Goal: Information Seeking & Learning: Learn about a topic

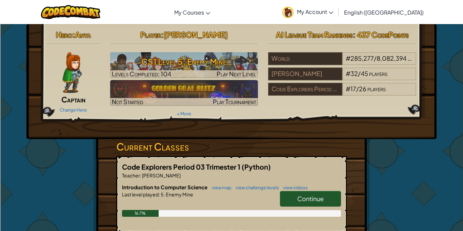
click at [315, 194] on span "Continue" at bounding box center [310, 198] width 26 height 8
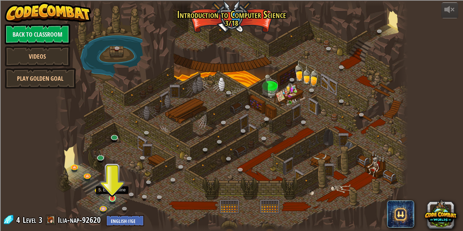
click at [110, 195] on img at bounding box center [112, 189] width 8 height 20
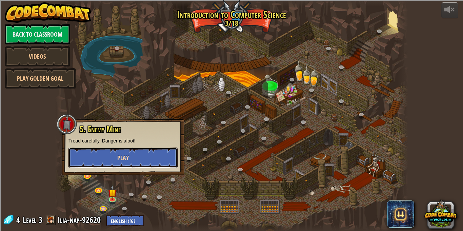
click at [101, 160] on button "Play" at bounding box center [122, 157] width 109 height 20
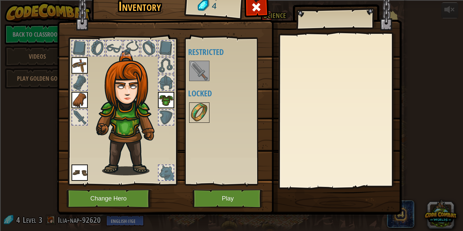
click at [204, 114] on img at bounding box center [199, 112] width 19 height 19
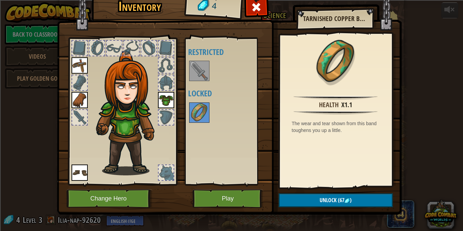
click at [202, 69] on img at bounding box center [199, 70] width 19 height 19
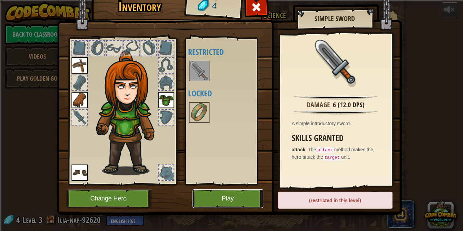
click at [232, 199] on button "Play" at bounding box center [227, 198] width 71 height 19
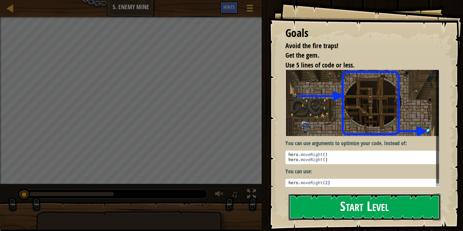
click at [364, 206] on button "Start Level" at bounding box center [364, 206] width 152 height 27
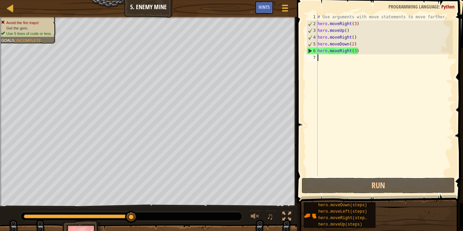
click at [340, 50] on div "# Use arguments with move statements to move farther. hero . moveRight ( 3 ) he…" at bounding box center [384, 102] width 137 height 176
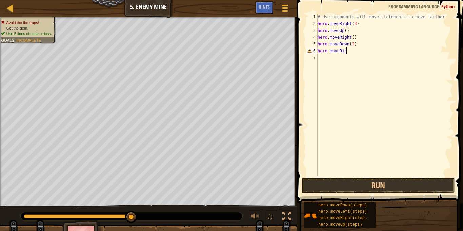
click at [352, 41] on div "# Use arguments with move statements to move farther. hero . moveRight ( 3 ) he…" at bounding box center [384, 102] width 137 height 176
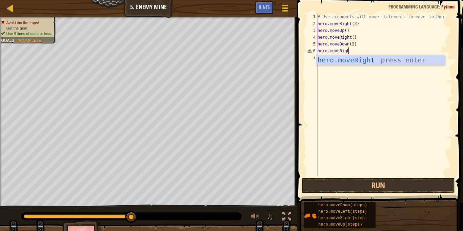
type textarea "hero.moveRight"
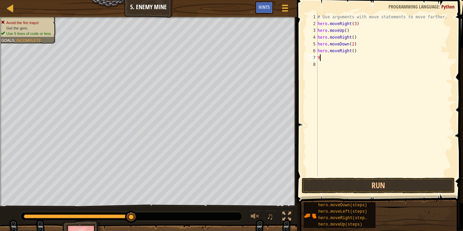
scroll to position [3, 0]
type textarea "9"
type textarea "hero.moveRight(2)"
click at [400, 179] on button "Run" at bounding box center [377, 185] width 153 height 16
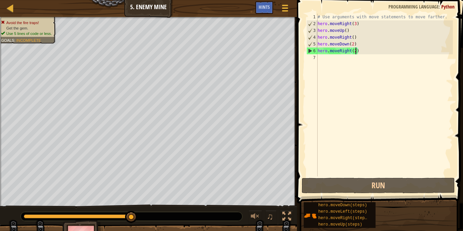
click at [328, 117] on div "# Use arguments with move statements to move farther. hero . moveRight ( 3 ) he…" at bounding box center [384, 102] width 137 height 176
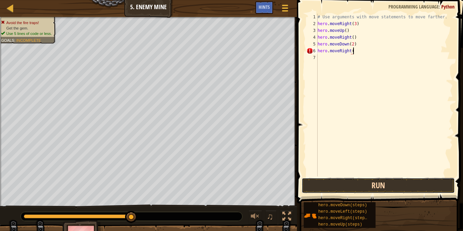
click at [326, 191] on button "Run" at bounding box center [377, 185] width 153 height 16
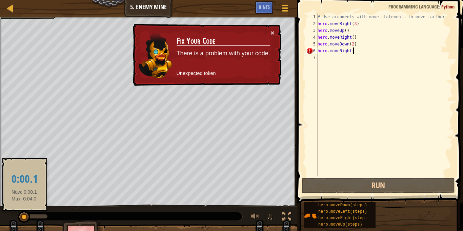
drag, startPoint x: 28, startPoint y: 218, endPoint x: 24, endPoint y: 218, distance: 3.7
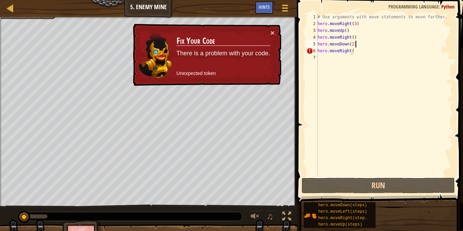
click at [376, 43] on div "# Use arguments with move statements to move farther. hero . moveRight ( 3 ) he…" at bounding box center [384, 102] width 137 height 176
click at [360, 32] on div "# Use arguments with move statements to move farther. hero . moveRight ( 3 ) he…" at bounding box center [384, 102] width 137 height 176
type textarea "hero.moveUp()"
click at [364, 54] on div "# Use arguments with move statements to move farther. hero . moveRight ( 3 ) he…" at bounding box center [384, 102] width 137 height 176
click at [361, 53] on div "# Use arguments with move statements to move farther. hero . moveRight ( 3 ) he…" at bounding box center [384, 102] width 137 height 176
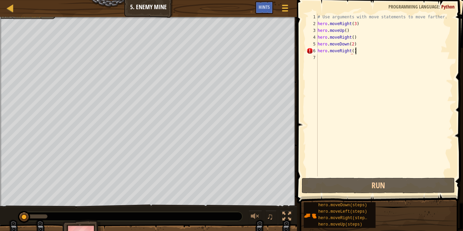
scroll to position [3, 5]
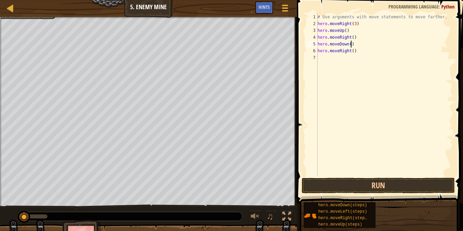
type textarea "hero.moveDown(3)"
click at [354, 56] on div "# Use arguments with move statements to move farther. hero . moveRight ( 3 ) he…" at bounding box center [384, 102] width 137 height 176
click at [354, 52] on div "# Use arguments with move statements to move farther. hero . moveRight ( 3 ) he…" at bounding box center [384, 102] width 137 height 176
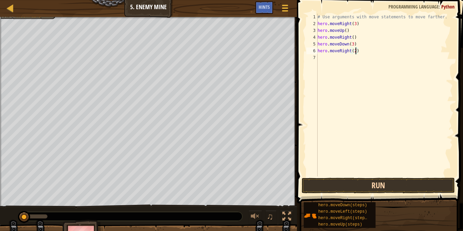
type textarea "hero.moveRight(2)"
click at [405, 185] on button "Run" at bounding box center [377, 185] width 153 height 16
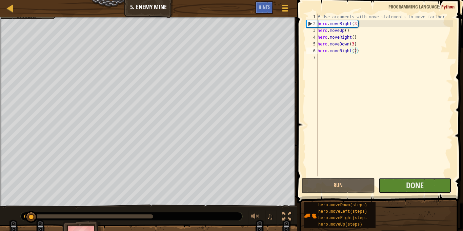
click at [405, 186] on button "Done" at bounding box center [414, 185] width 73 height 16
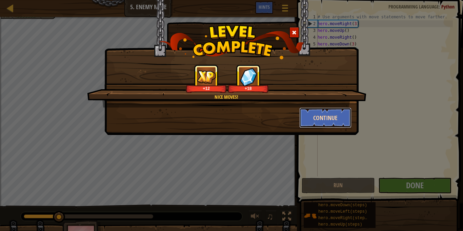
click at [325, 117] on button "Continue" at bounding box center [325, 117] width 53 height 20
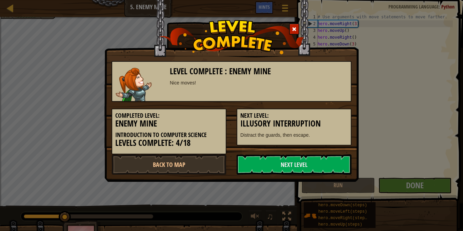
click at [325, 117] on h5 "Next Level:" at bounding box center [293, 115] width 107 height 7
click at [280, 165] on link "Next Level" at bounding box center [293, 164] width 115 height 20
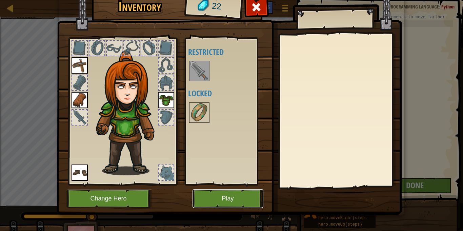
click at [252, 194] on button "Play" at bounding box center [227, 198] width 71 height 19
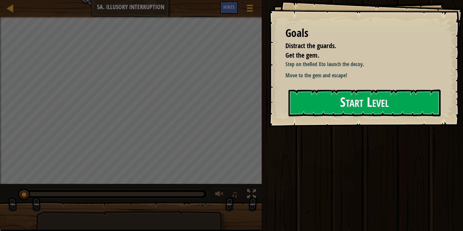
click at [327, 127] on div "Goals Distract the guards. Get the gem. Step on the Red X to launch the decoy. …" at bounding box center [365, 63] width 194 height 127
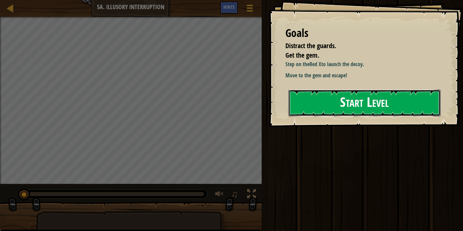
click at [320, 111] on button "Start Level" at bounding box center [364, 102] width 152 height 27
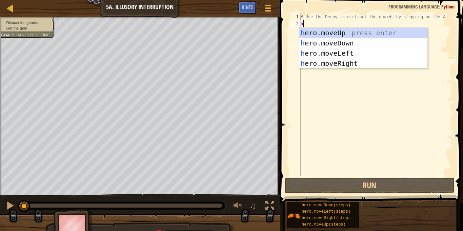
scroll to position [3, 0]
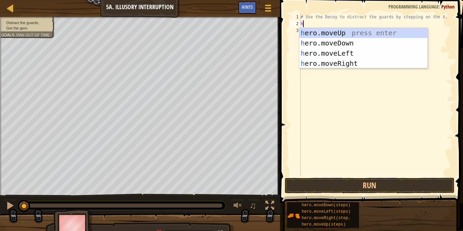
type textarea "hre"
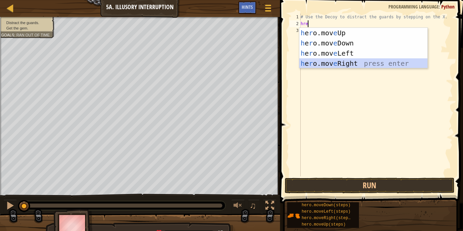
click at [360, 62] on div "h e r o.mov e Up press enter h e r o.mov e Down press enter h e r o.mov e Left …" at bounding box center [363, 58] width 128 height 61
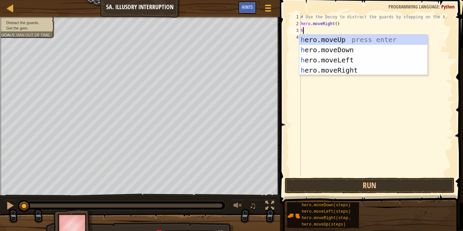
type textarea "he"
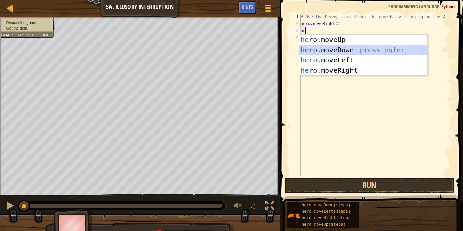
click at [352, 50] on div "he ro.moveUp press enter he ro.moveDown press enter he ro.moveLeft press enter …" at bounding box center [363, 65] width 128 height 61
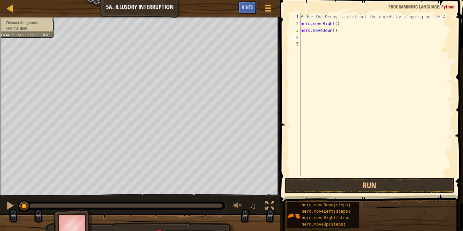
click at [334, 33] on div "# Use the Decoy to distract the guards by stepping on the X. hero . moveRight (…" at bounding box center [375, 102] width 153 height 176
type textarea "hero.moveDown(2)"
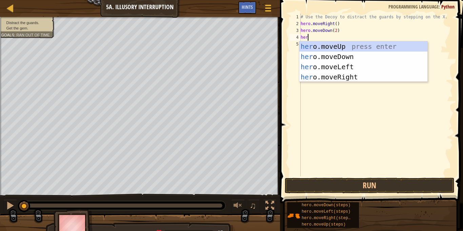
scroll to position [3, 1]
type textarea "hero.move"
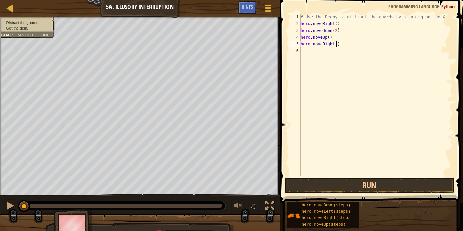
scroll to position [3, 5]
click at [328, 41] on div "# Use the Decoy to distract the guards by stepping on the X. hero . moveRight (…" at bounding box center [375, 102] width 153 height 176
type textarea "hero.moveUp(2)"
click at [399, 184] on button "Run" at bounding box center [370, 185] width 170 height 16
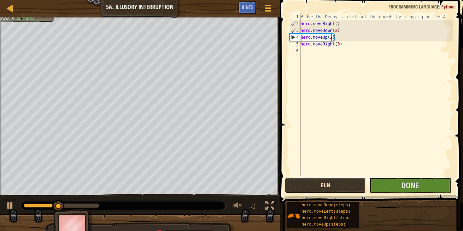
click at [353, 182] on button "Run" at bounding box center [325, 185] width 81 height 16
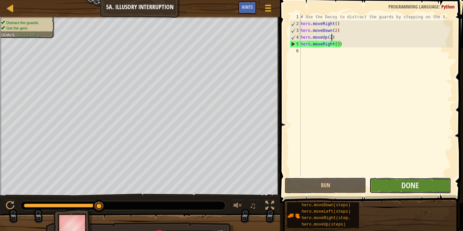
click at [389, 185] on button "Done" at bounding box center [409, 185] width 81 height 16
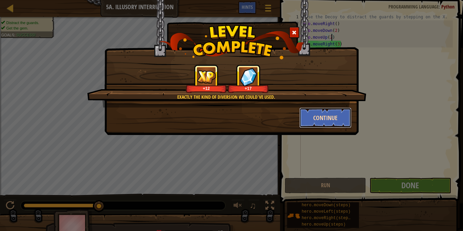
click at [332, 119] on button "Continue" at bounding box center [325, 117] width 53 height 20
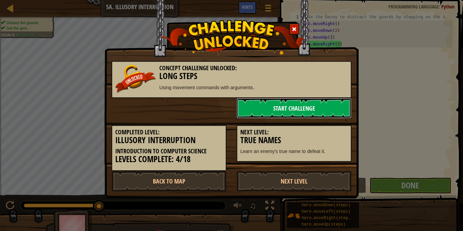
click at [312, 105] on link "Start Challenge" at bounding box center [293, 108] width 115 height 20
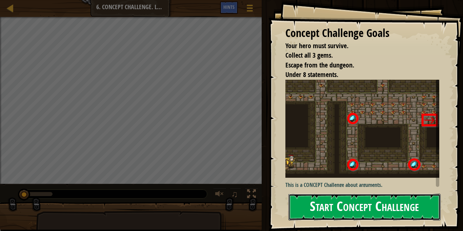
click at [353, 213] on button "Start Concept Challenge" at bounding box center [364, 206] width 152 height 27
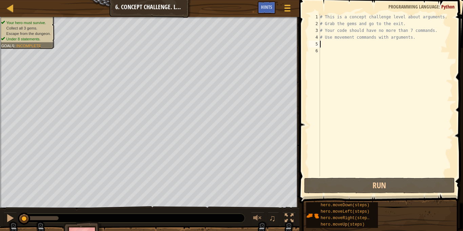
scroll to position [3, 0]
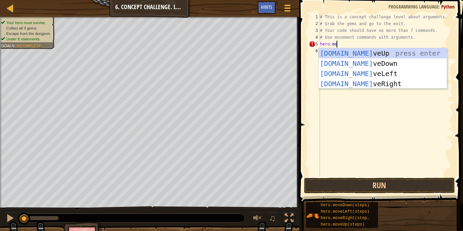
type textarea "hero.move"
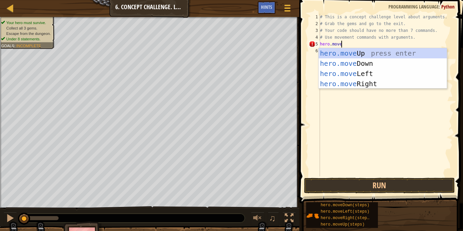
scroll to position [3, 3]
click at [331, 80] on div "hero.move Up press enter hero.move Down press enter hero.move Left press enter …" at bounding box center [382, 78] width 128 height 61
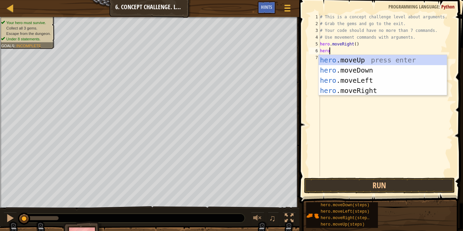
scroll to position [3, 1]
type textarea "heromove"
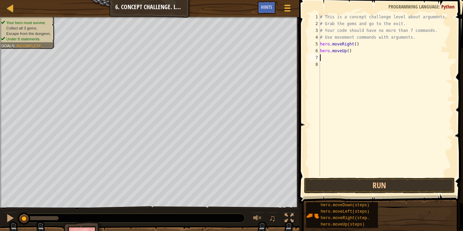
scroll to position [3, 0]
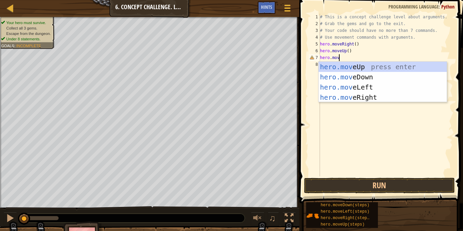
type textarea "hero.move"
click at [385, 93] on div "hero.move Up press enter hero.move Down press enter hero.move Left press enter …" at bounding box center [382, 92] width 128 height 61
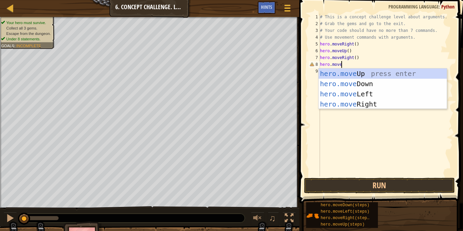
type textarea "hero.moveD"
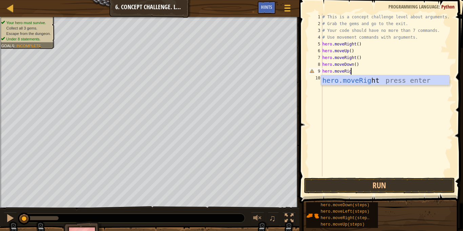
scroll to position [3, 4]
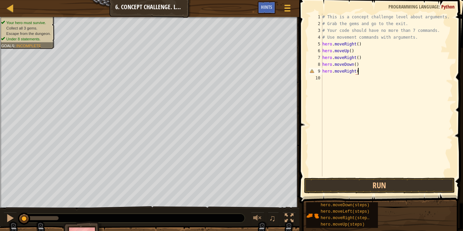
type textarea "hero.moveRight()"
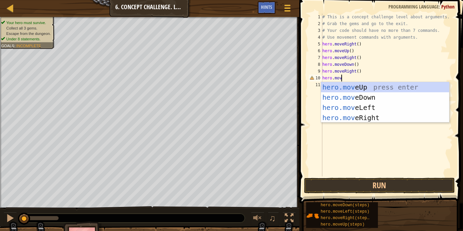
type textarea "hero.move"
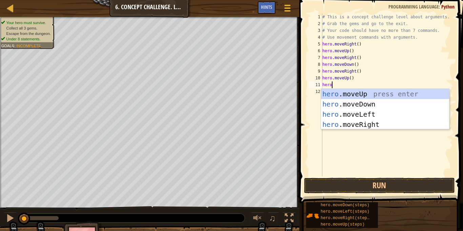
scroll to position [3, 1]
type textarea "hero.move"
click at [354, 103] on div "hero.move Up press enter hero.move Down press enter hero.move Left press enter …" at bounding box center [385, 119] width 128 height 61
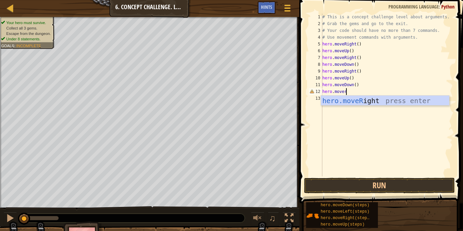
type textarea "hero.moveri"
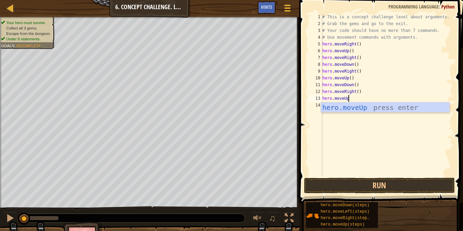
scroll to position [3, 3]
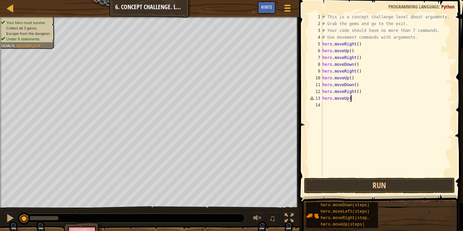
type textarea "hero.moveUp()"
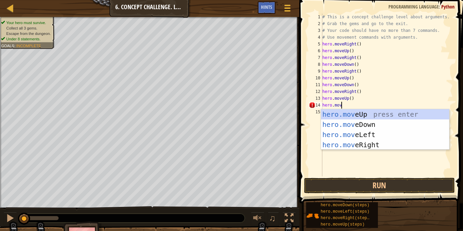
scroll to position [3, 3]
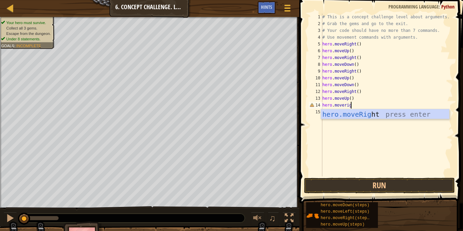
type textarea "hero.moveright"
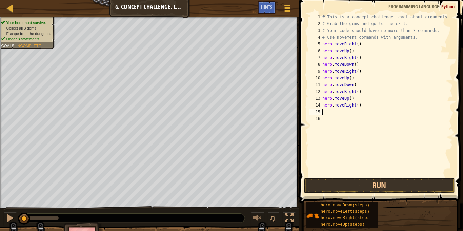
scroll to position [3, 0]
click at [351, 98] on div "# This is a concept challenge level about arguments. # Grab the gems and go to …" at bounding box center [387, 102] width 132 height 176
click at [351, 50] on div "# This is a concept challenge level about arguments. # Grab the gems and go to …" at bounding box center [387, 102] width 132 height 176
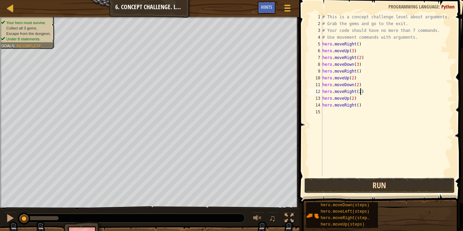
click at [374, 186] on button "Run" at bounding box center [379, 185] width 151 height 16
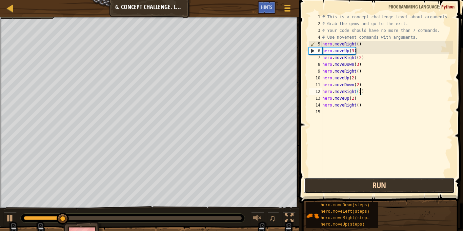
click at [372, 185] on button "Run" at bounding box center [379, 185] width 151 height 16
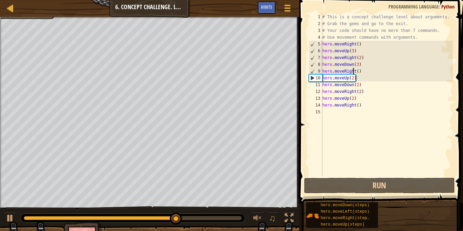
click at [353, 68] on div "# This is a concept challenge level about arguments. # Grab the gems and go to …" at bounding box center [387, 102] width 132 height 176
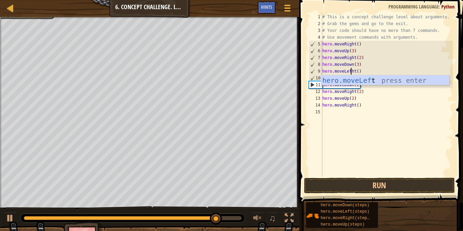
scroll to position [3, 5]
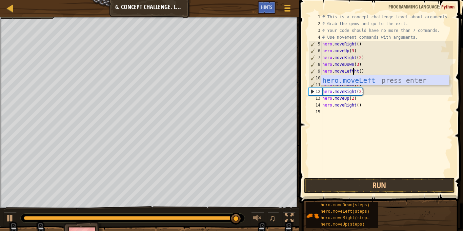
click at [337, 79] on div "hero.moveLeft press enter" at bounding box center [385, 90] width 128 height 30
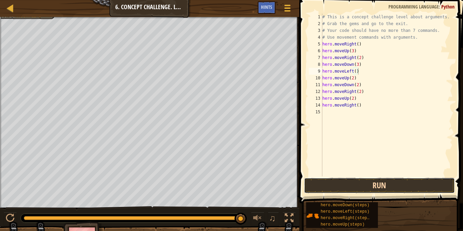
click at [343, 182] on button "Run" at bounding box center [379, 185] width 151 height 16
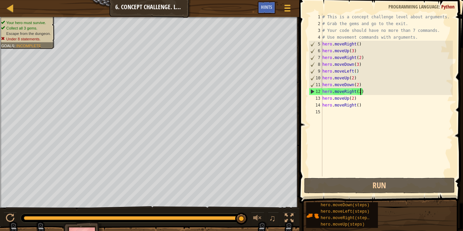
click at [361, 93] on div "# This is a concept challenge level about arguments. # Grab the gems and go to …" at bounding box center [387, 102] width 132 height 176
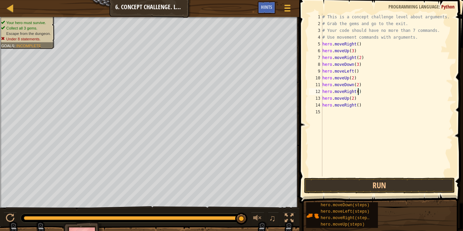
scroll to position [3, 5]
click at [364, 179] on button "Run" at bounding box center [379, 185] width 151 height 16
click at [273, 5] on div "Hints" at bounding box center [266, 7] width 18 height 13
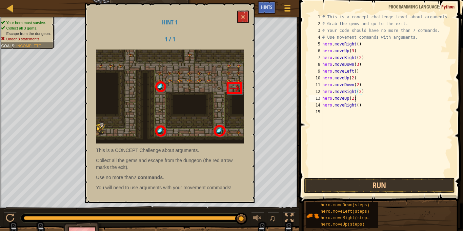
scroll to position [3, 4]
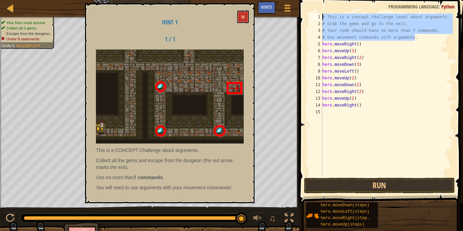
drag, startPoint x: 420, startPoint y: 37, endPoint x: 317, endPoint y: 16, distance: 105.2
click at [317, 16] on div "hero.moveUp(2) 1 2 3 4 5 6 7 8 9 10 11 12 13 14 15 # This is a concept challeng…" at bounding box center [379, 95] width 145 height 163
type textarea "# This is a concept challenge level about arguments. # Grab the gems and go to …"
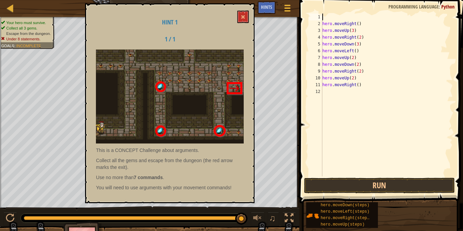
scroll to position [3, 0]
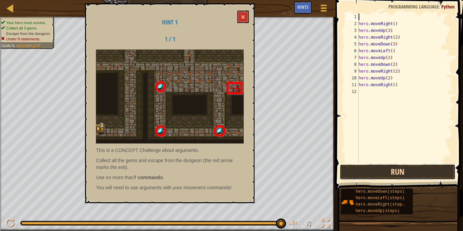
click at [433, 175] on button "Run" at bounding box center [397, 172] width 116 height 16
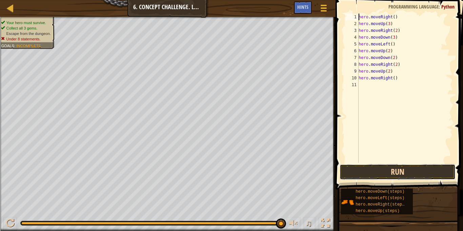
click at [396, 173] on button "Run" at bounding box center [397, 172] width 116 height 16
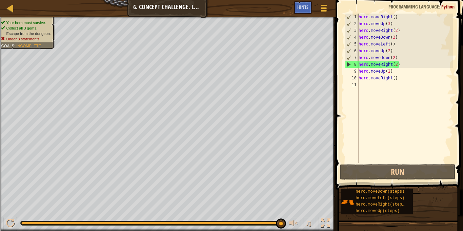
click at [360, 70] on div "hero . moveRight ( ) hero . moveUp ( 3 ) hero . moveRight ( 2 ) hero . moveDown…" at bounding box center [405, 95] width 96 height 163
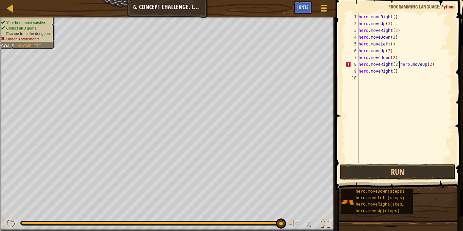
type textarea "hero.moveUp(2)"
